Goal: Information Seeking & Learning: Learn about a topic

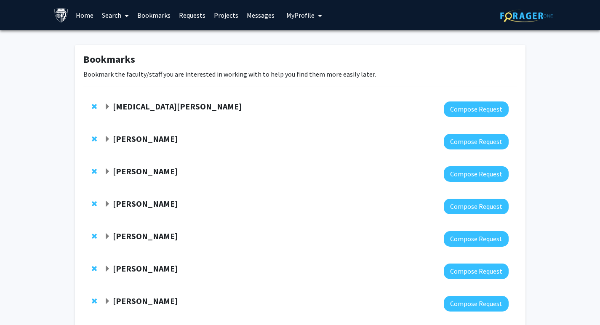
scroll to position [177, 0]
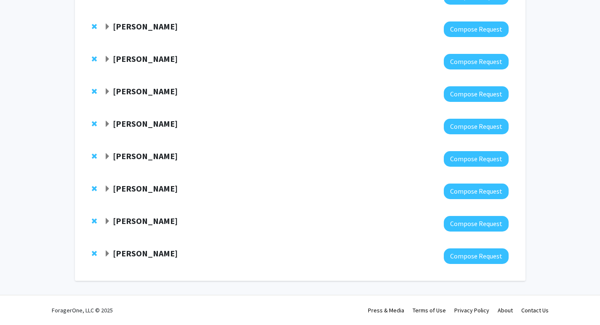
click at [134, 191] on strong "[PERSON_NAME]" at bounding box center [145, 188] width 65 height 11
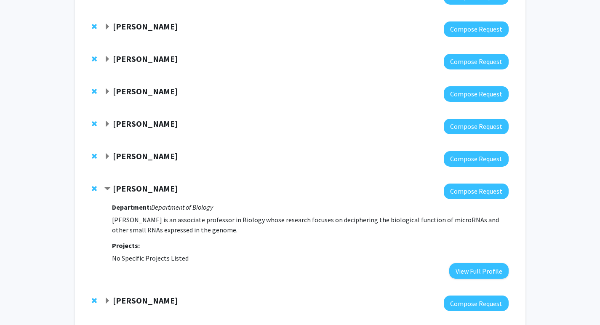
click at [134, 191] on strong "[PERSON_NAME]" at bounding box center [145, 188] width 65 height 11
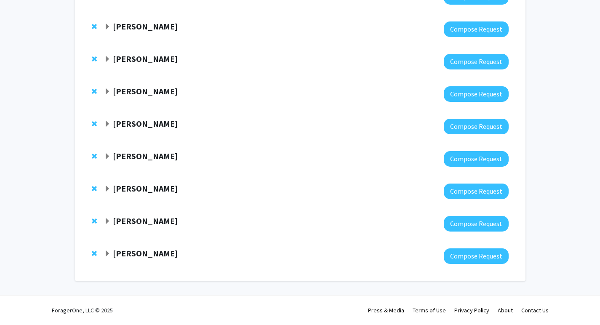
click at [135, 163] on div at bounding box center [306, 159] width 404 height 16
click at [135, 159] on strong "[PERSON_NAME]" at bounding box center [145, 156] width 65 height 11
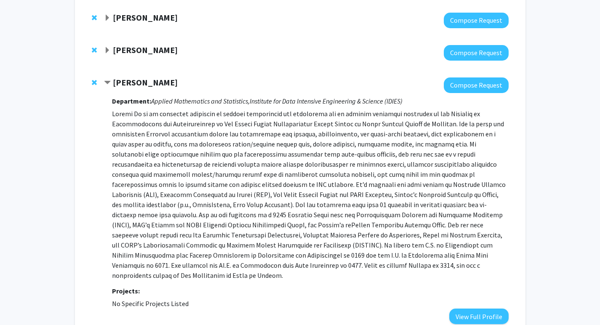
scroll to position [258, 0]
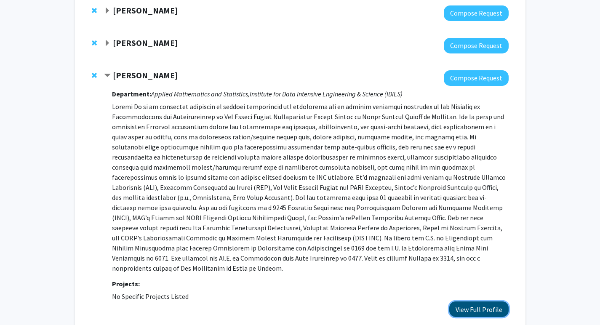
click at [459, 301] on button "View Full Profile" at bounding box center [478, 309] width 59 height 16
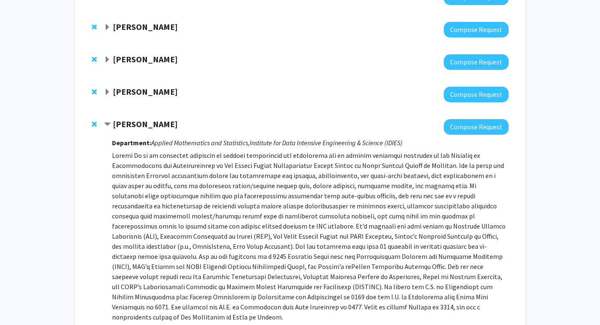
scroll to position [181, 0]
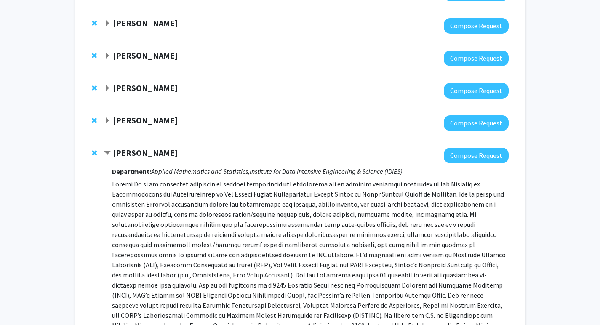
click at [167, 117] on strong "[PERSON_NAME]" at bounding box center [145, 120] width 65 height 11
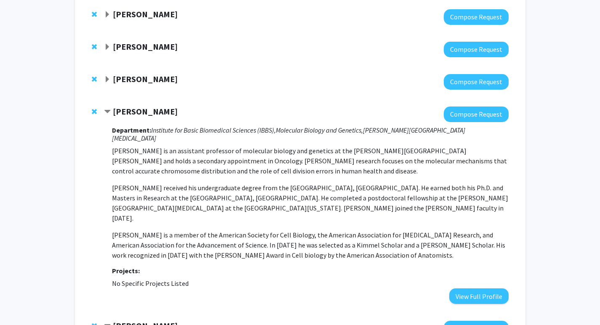
scroll to position [173, 0]
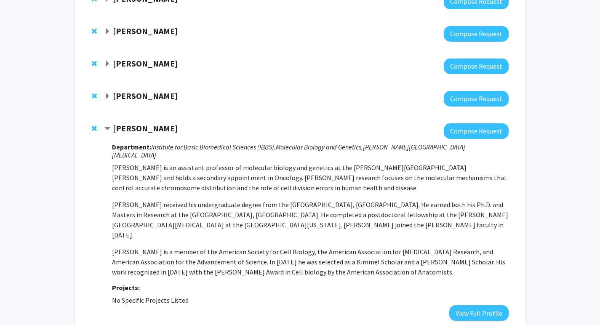
click at [109, 125] on span "Contract Andrew Holland Bookmark" at bounding box center [107, 128] width 7 height 7
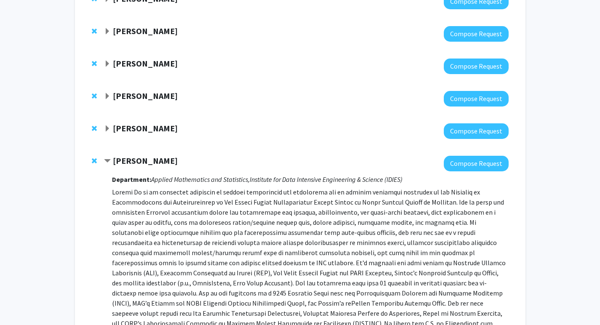
click at [107, 161] on span "Contract Yanxun Xu Bookmark" at bounding box center [107, 161] width 7 height 7
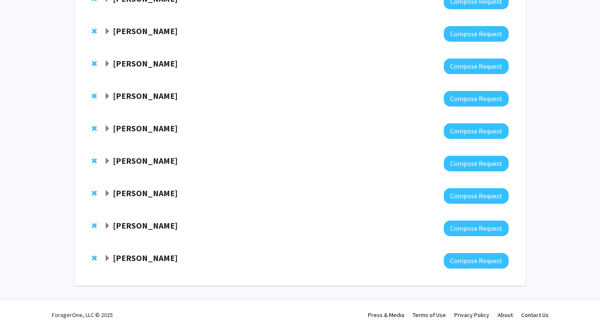
click at [103, 66] on div "[PERSON_NAME] Compose Request" at bounding box center [300, 66] width 434 height 32
click at [104, 66] on span "Expand Joel Bader Bookmark" at bounding box center [107, 64] width 7 height 7
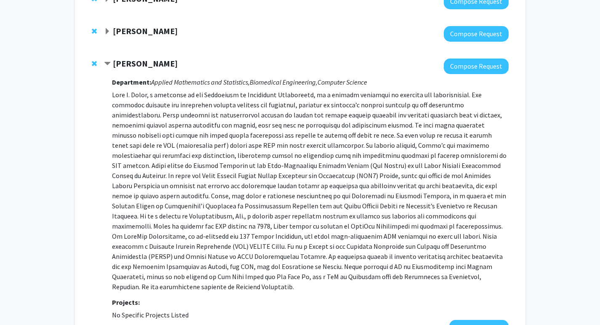
click at [104, 66] on span "Contract Joel Bader Bookmark" at bounding box center [107, 64] width 7 height 7
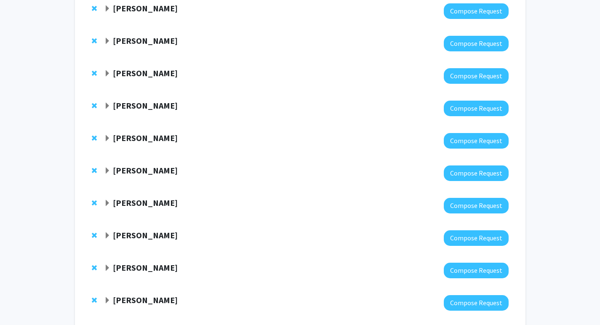
scroll to position [130, 0]
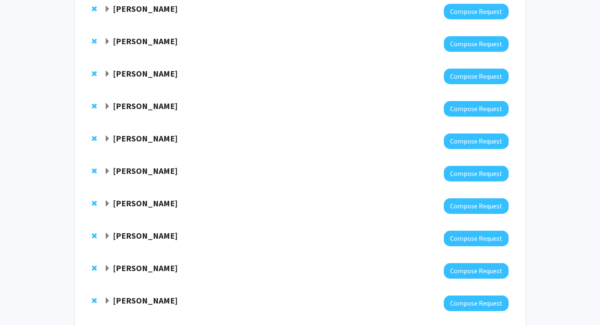
click at [107, 73] on span "Expand Doug Robinson Bookmark" at bounding box center [107, 74] width 7 height 7
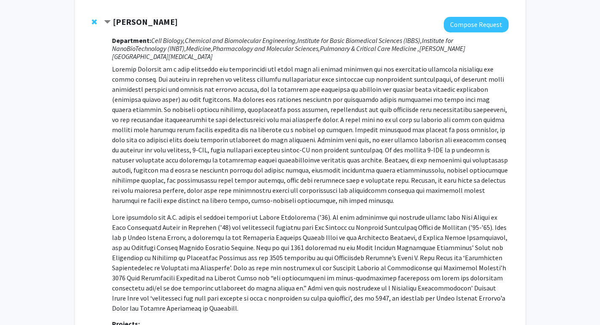
scroll to position [188, 0]
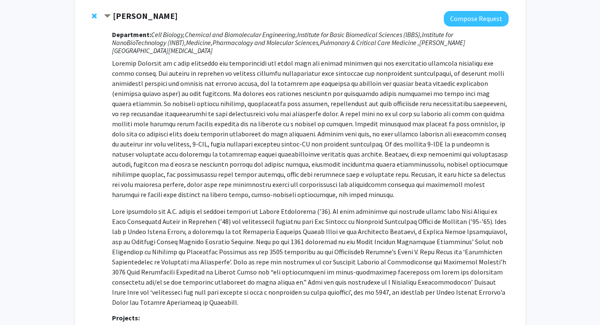
click at [107, 17] on span "Contract Doug Robinson Bookmark" at bounding box center [107, 16] width 7 height 7
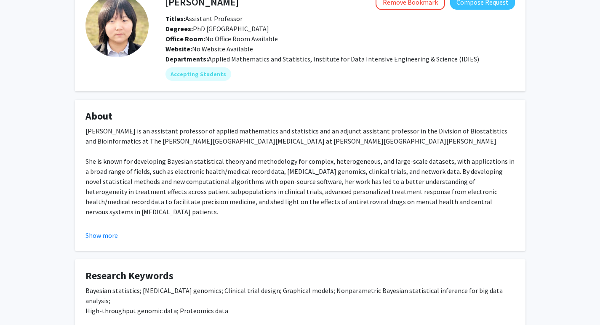
scroll to position [54, 0]
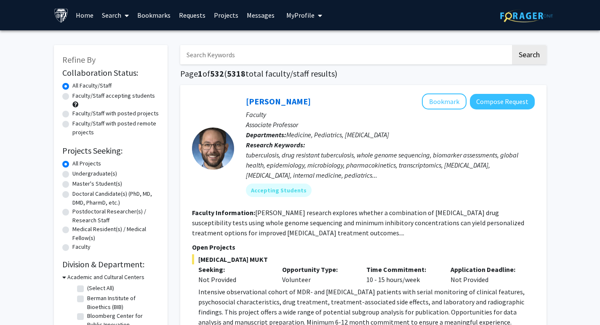
click at [227, 12] on link "Projects" at bounding box center [226, 14] width 33 height 29
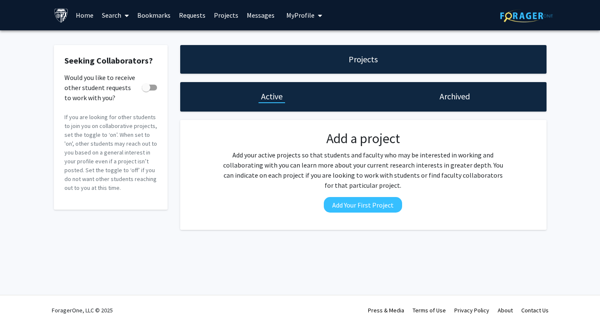
click at [249, 12] on link "Messages" at bounding box center [260, 14] width 36 height 29
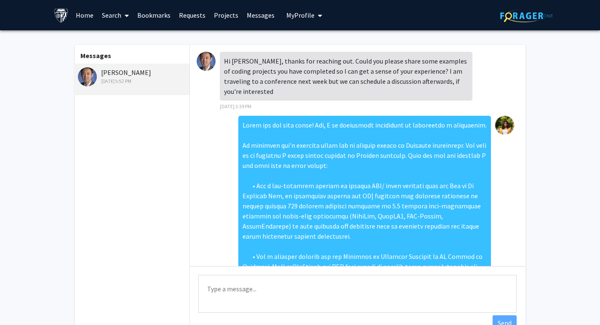
scroll to position [409, 0]
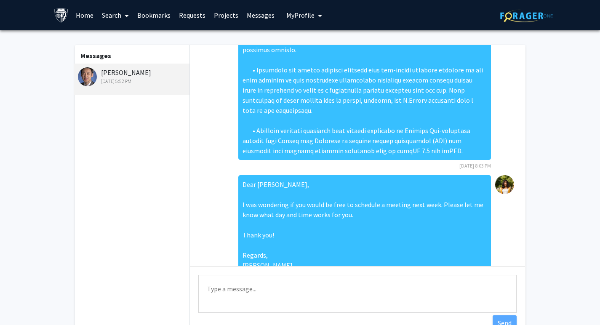
click at [157, 12] on link "Bookmarks" at bounding box center [154, 14] width 42 height 29
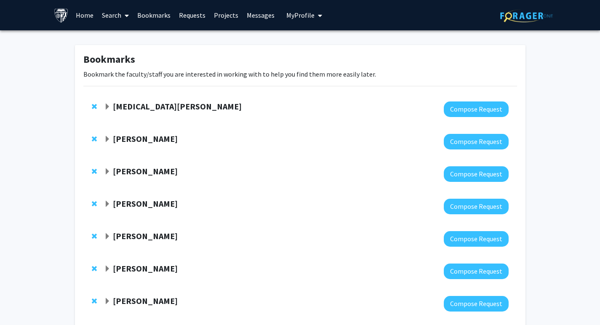
click at [134, 207] on strong "Doug Robinson" at bounding box center [145, 203] width 65 height 11
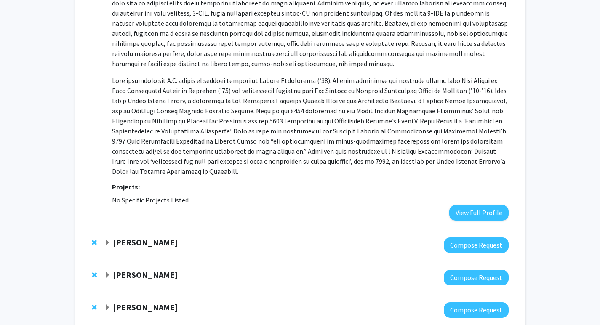
scroll to position [434, 0]
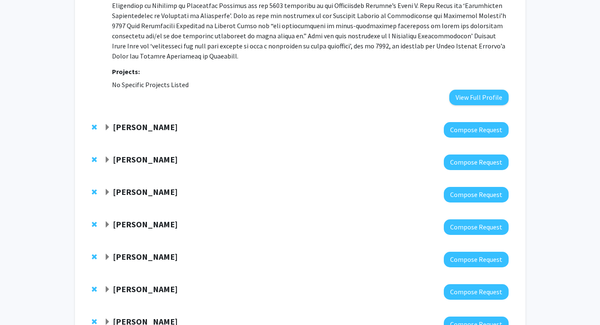
click at [146, 193] on strong "[PERSON_NAME]" at bounding box center [145, 191] width 65 height 11
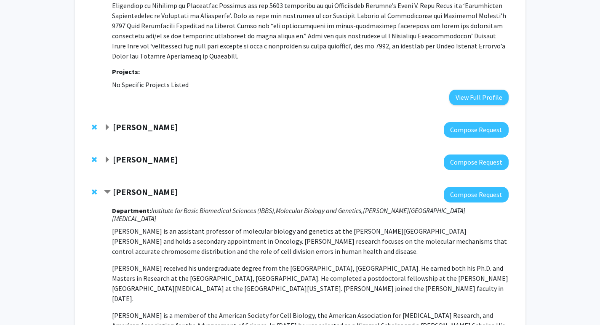
click at [147, 193] on strong "[PERSON_NAME]" at bounding box center [145, 191] width 65 height 11
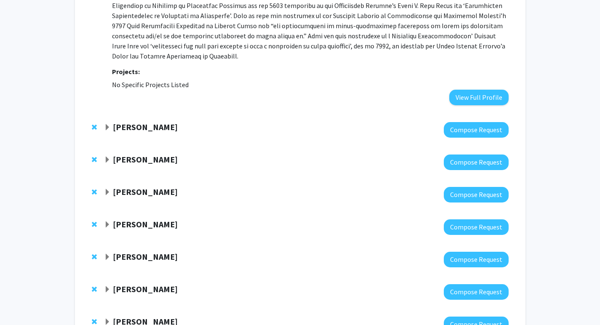
scroll to position [502, 0]
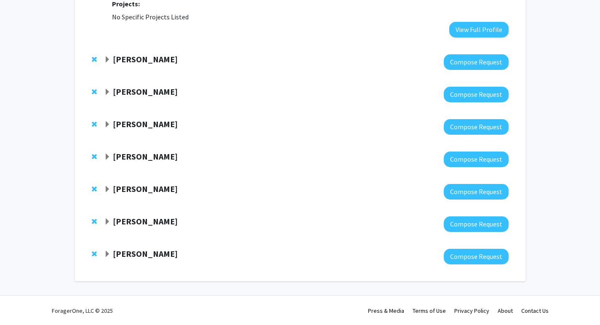
click at [142, 185] on strong "[PERSON_NAME]" at bounding box center [145, 189] width 65 height 11
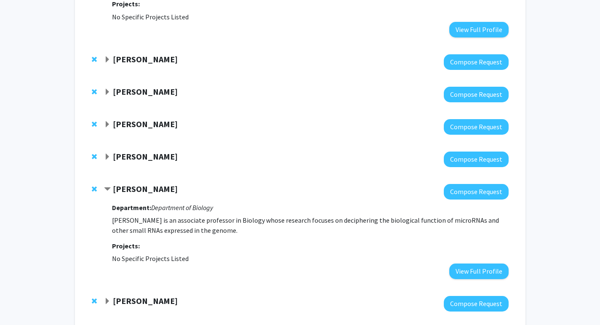
click at [137, 149] on div "Yanxun Xu Compose Request" at bounding box center [300, 159] width 434 height 32
click at [138, 131] on div at bounding box center [306, 127] width 404 height 16
click at [138, 126] on strong "[PERSON_NAME]" at bounding box center [145, 124] width 65 height 11
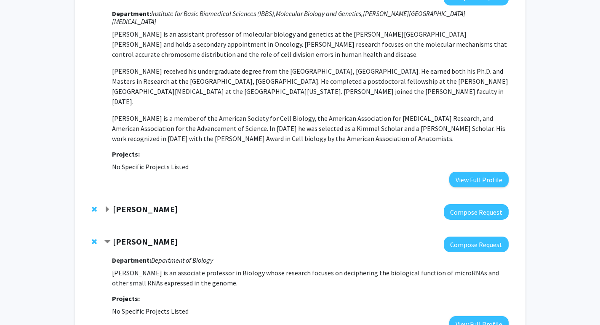
scroll to position [711, 0]
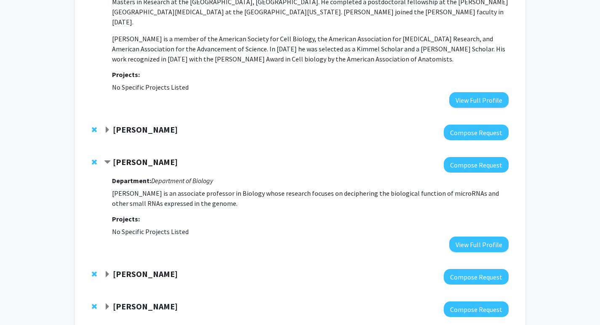
click at [137, 301] on strong "[PERSON_NAME]" at bounding box center [145, 306] width 65 height 11
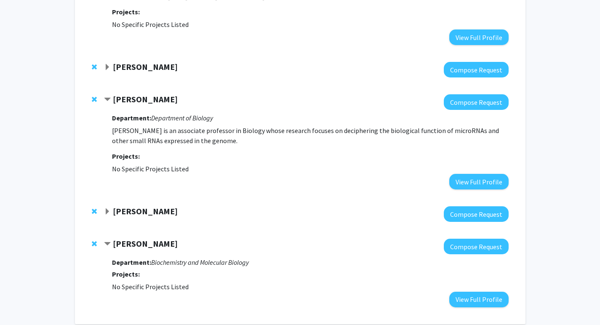
scroll to position [774, 0]
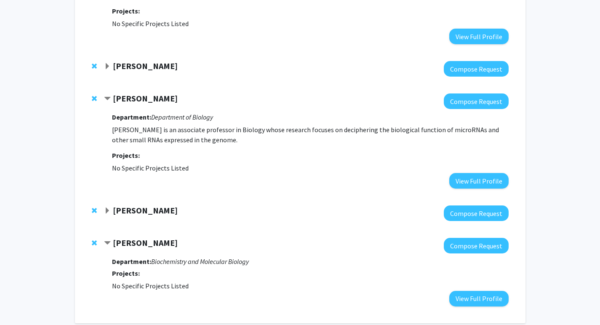
click at [138, 237] on strong "[PERSON_NAME]" at bounding box center [145, 242] width 65 height 11
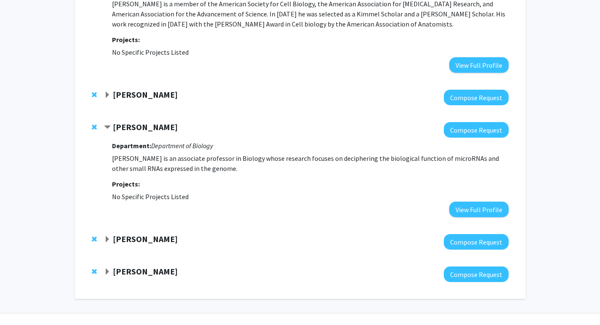
click at [133, 88] on div "Yanxun Xu Compose Request" at bounding box center [300, 97] width 434 height 32
click at [133, 89] on strong "[PERSON_NAME]" at bounding box center [145, 94] width 65 height 11
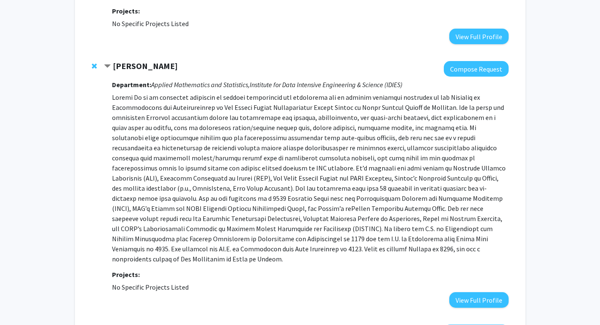
click at [135, 61] on strong "[PERSON_NAME]" at bounding box center [145, 66] width 65 height 11
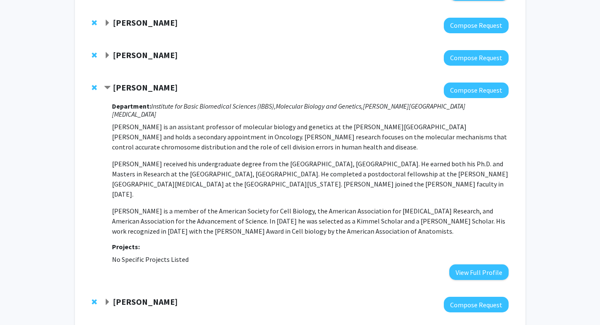
scroll to position [493, 0]
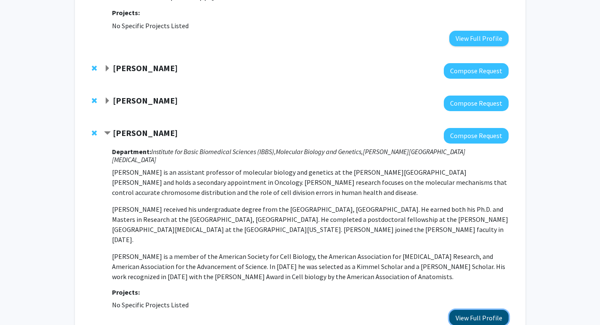
click at [470, 310] on button "View Full Profile" at bounding box center [478, 318] width 59 height 16
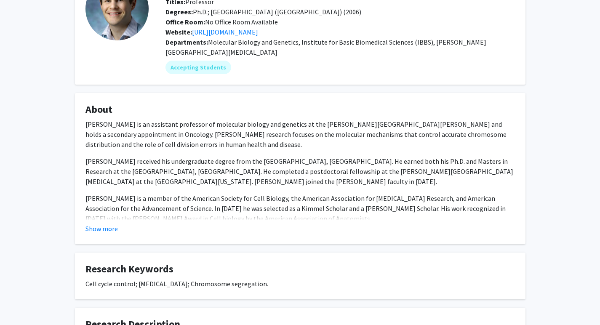
scroll to position [70, 0]
click at [111, 230] on button "Show more" at bounding box center [101, 228] width 32 height 10
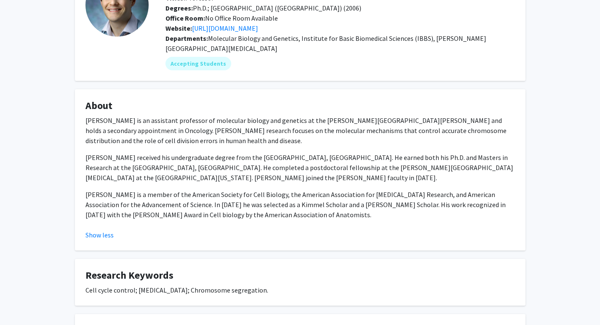
scroll to position [0, 0]
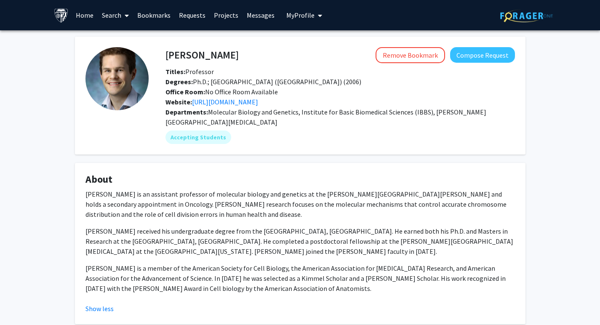
click at [230, 96] on div "Office Room: No Office Room Available" at bounding box center [340, 92] width 362 height 10
click at [230, 102] on link "http://hollandlab.com/" at bounding box center [225, 102] width 66 height 8
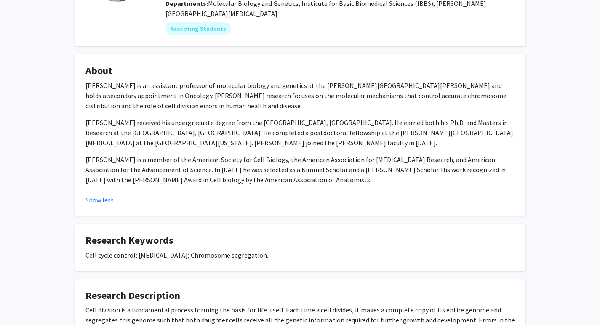
scroll to position [246, 0]
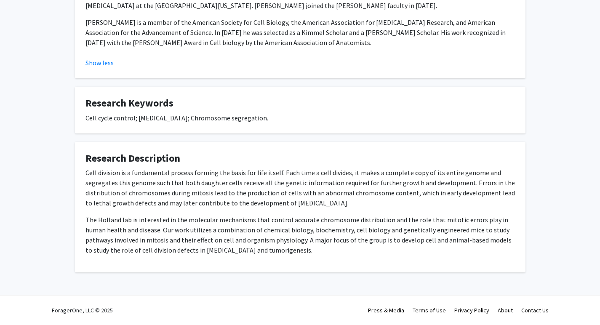
drag, startPoint x: 86, startPoint y: 172, endPoint x: 265, endPoint y: 258, distance: 199.2
click at [265, 258] on div "Cell division is a fundamental process forming the basis for life itself. Each …" at bounding box center [299, 215] width 429 height 94
copy div "Cell division is a fundamental process forming the basis for life itself. Each …"
